Goal: Information Seeking & Learning: Learn about a topic

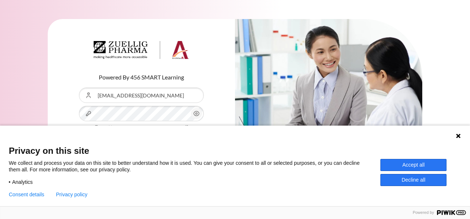
type input "[EMAIL_ADDRESS][DOMAIN_NAME]"
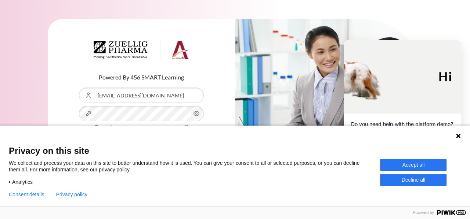
click at [416, 167] on button "Accept all" at bounding box center [413, 165] width 66 height 12
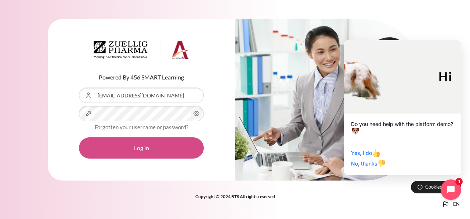
click at [136, 149] on button "Log in" at bounding box center [141, 148] width 125 height 21
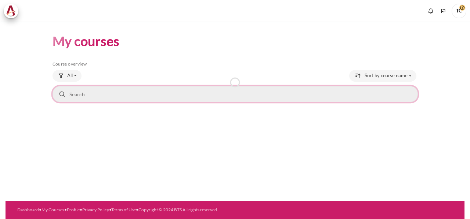
click at [92, 98] on input "Search courses" at bounding box center [234, 94] width 365 height 16
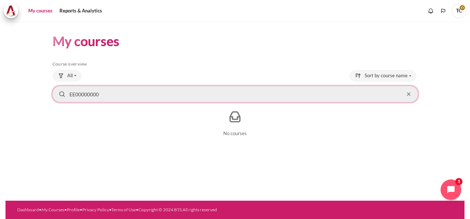
type input "EE00000000"
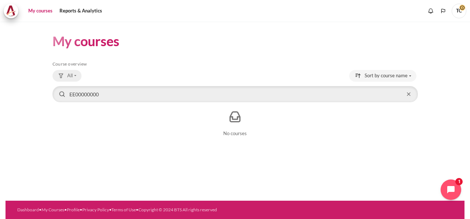
click at [73, 75] on button "All" at bounding box center [66, 76] width 29 height 12
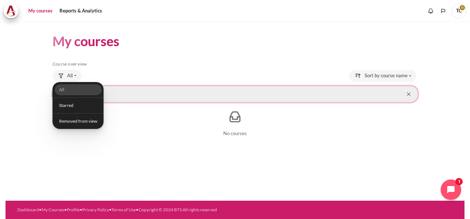
click at [142, 100] on input "EE00000000" at bounding box center [234, 94] width 365 height 16
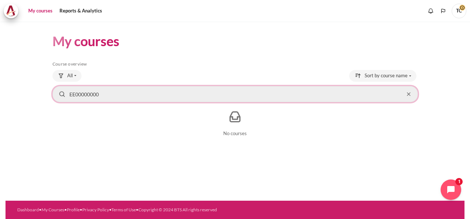
drag, startPoint x: 145, startPoint y: 99, endPoint x: 40, endPoint y: 99, distance: 104.9
click at [40, 99] on section "My courses Skip Course overview Course overview All" at bounding box center [235, 87] width 459 height 130
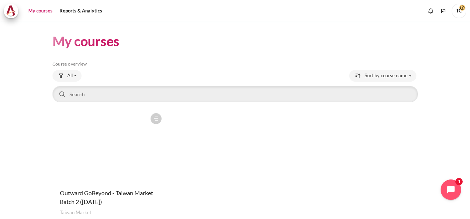
drag, startPoint x: 175, startPoint y: 166, endPoint x: 162, endPoint y: 145, distance: 24.7
click at [172, 157] on div "Course is starred Actions for course Outward GoBeyond - Taiwan Market Batch 2 (…" at bounding box center [234, 174] width 365 height 128
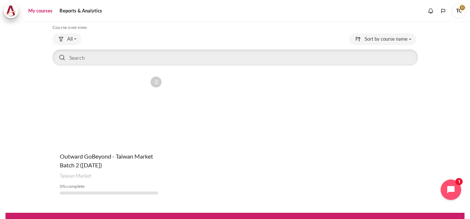
scroll to position [48, 0]
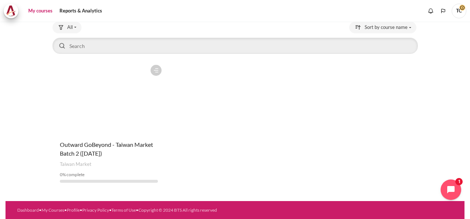
click at [108, 125] on figure "Content" at bounding box center [108, 97] width 113 height 73
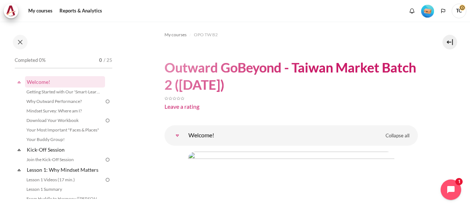
click at [185, 135] on link "Welcome!" at bounding box center [177, 135] width 15 height 15
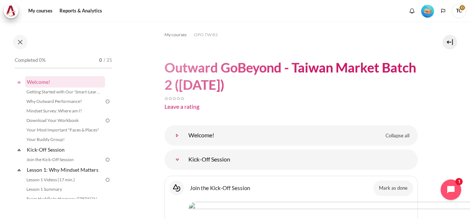
click at [185, 138] on link "Welcome!" at bounding box center [177, 135] width 15 height 15
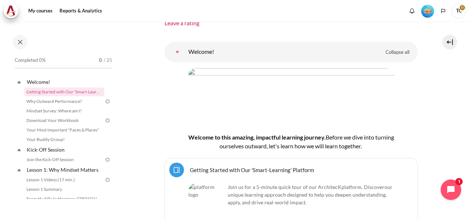
scroll to position [73, 0]
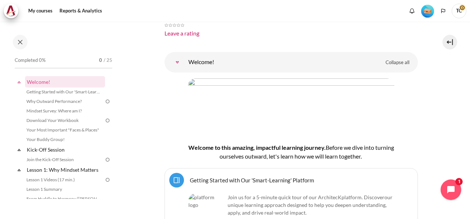
click at [227, 177] on link "Getting Started with Our 'Smart-Learning' Platform Page" at bounding box center [252, 180] width 124 height 7
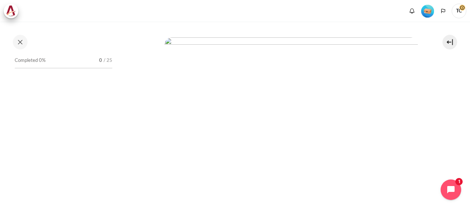
scroll to position [183, 0]
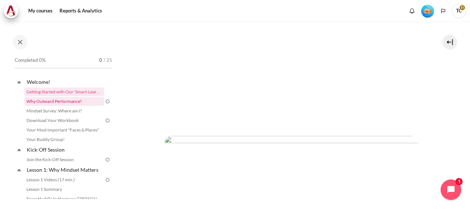
click at [69, 100] on link "Why Outward Performance?" at bounding box center [64, 101] width 80 height 9
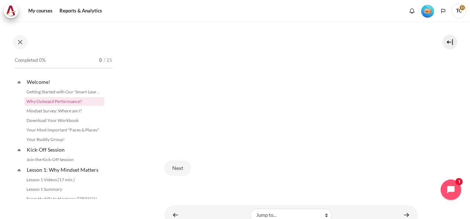
scroll to position [234, 0]
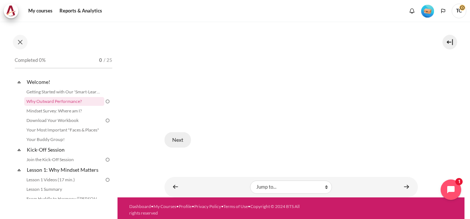
click at [169, 138] on button "Next" at bounding box center [177, 139] width 26 height 15
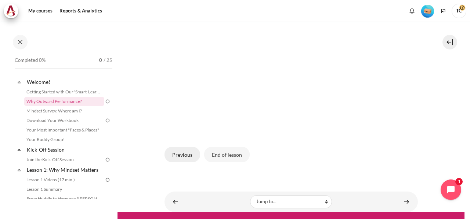
scroll to position [249, 0]
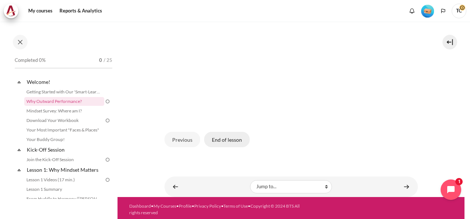
click at [225, 137] on button "End of lesson" at bounding box center [226, 139] width 45 height 15
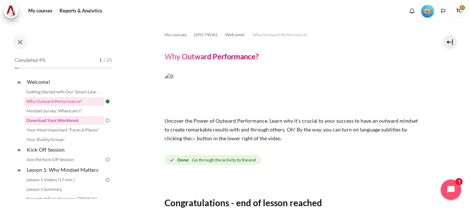
click at [61, 120] on link "Download Your Workbook" at bounding box center [64, 120] width 80 height 9
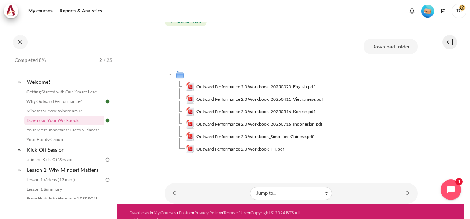
scroll to position [128, 0]
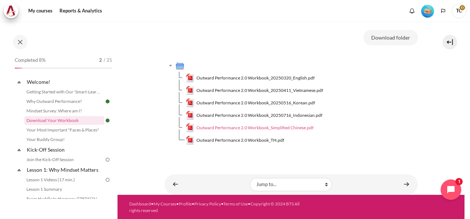
click at [281, 127] on span "Outward Performance 2.0 Workbook_Simplified Chinese.pdf" at bounding box center [254, 128] width 117 height 7
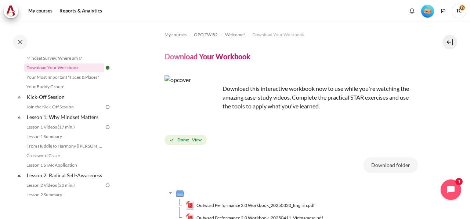
scroll to position [0, 0]
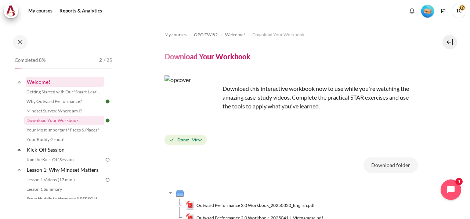
click at [35, 81] on link "Welcome!" at bounding box center [65, 82] width 78 height 10
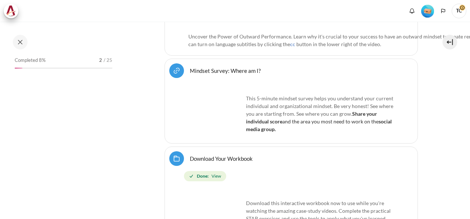
scroll to position [354, 0]
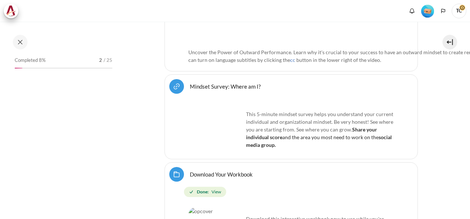
click at [218, 83] on link "Mindset Survey: Where am I? URL" at bounding box center [225, 86] width 71 height 7
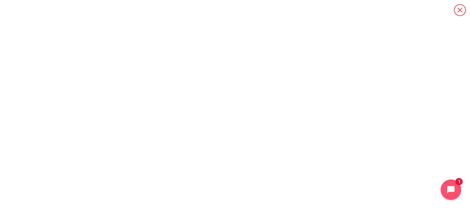
scroll to position [1, 0]
click at [453, 184] on button "Open chat widget" at bounding box center [450, 190] width 23 height 23
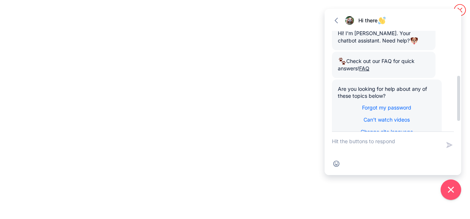
scroll to position [125, 0]
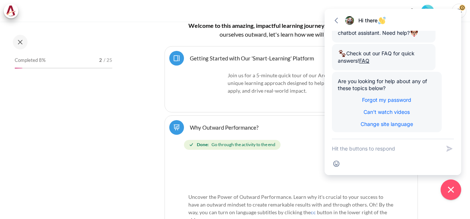
scroll to position [183, 0]
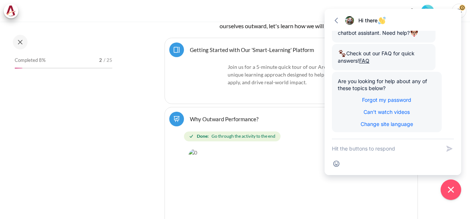
click at [20, 129] on div "Completed 8% 2 / 25" at bounding box center [63, 127] width 105 height 144
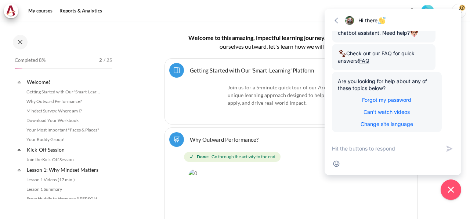
scroll to position [204, 0]
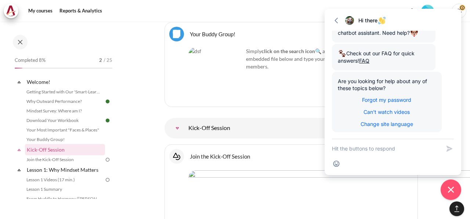
scroll to position [717, 0]
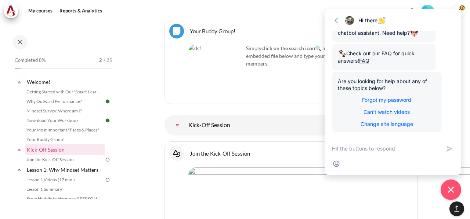
click at [453, 192] on icon "Close chat widget" at bounding box center [450, 190] width 7 height 7
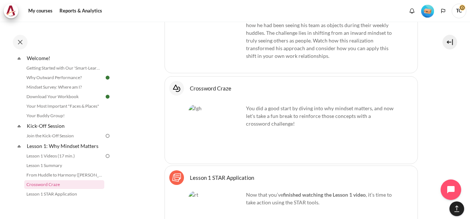
scroll to position [1378, 0]
